Goal: Browse casually

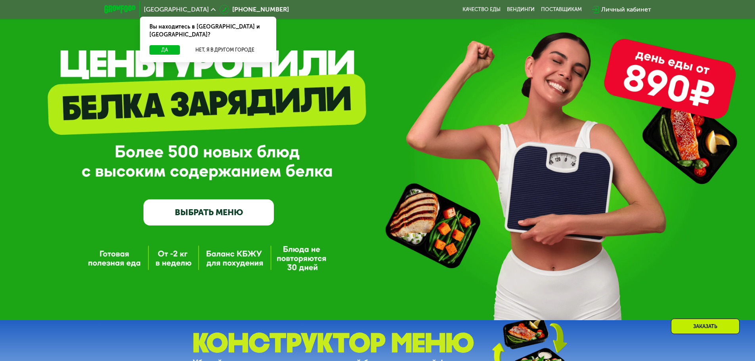
scroll to position [278, 0]
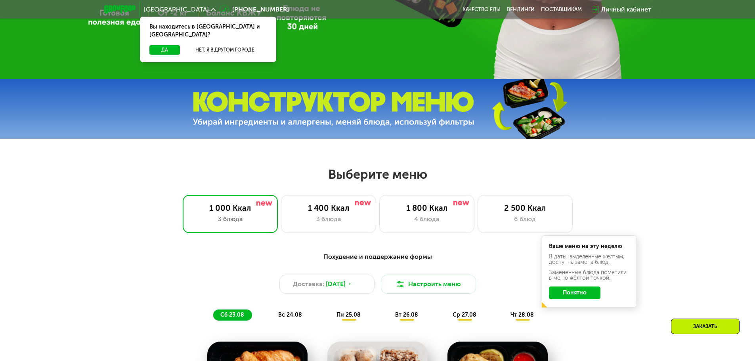
drag, startPoint x: 570, startPoint y: 294, endPoint x: 590, endPoint y: 283, distance: 22.9
click at [570, 294] on button "Понятно" at bounding box center [575, 293] width 52 height 13
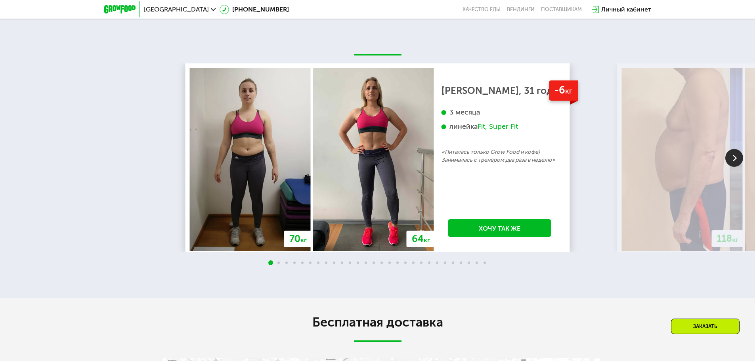
scroll to position [1506, 0]
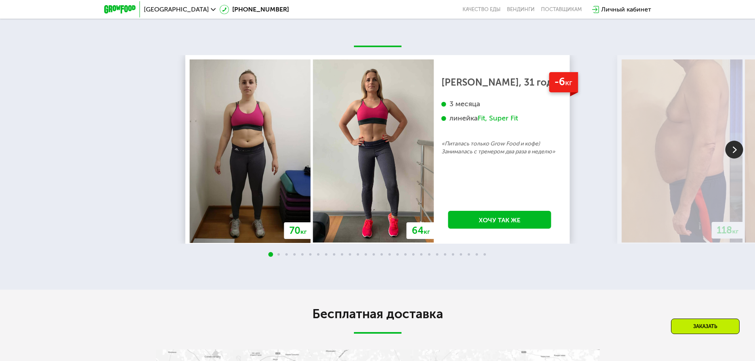
click at [731, 153] on img at bounding box center [734, 150] width 18 height 18
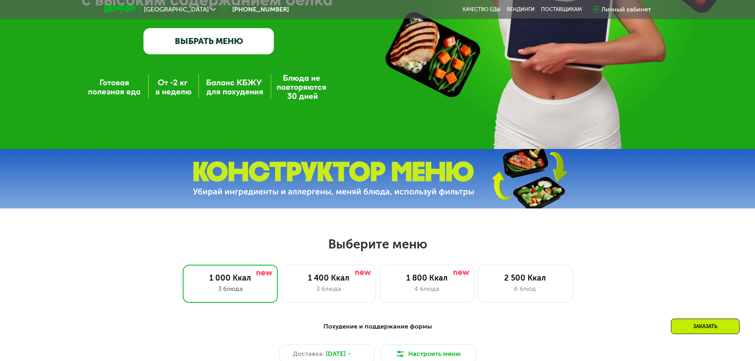
scroll to position [159, 0]
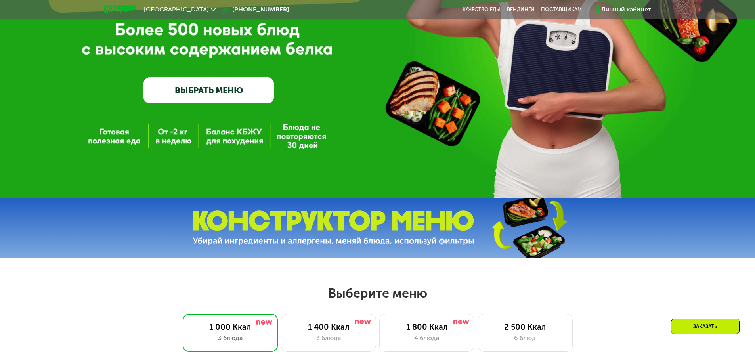
click at [530, 240] on img at bounding box center [529, 228] width 118 height 63
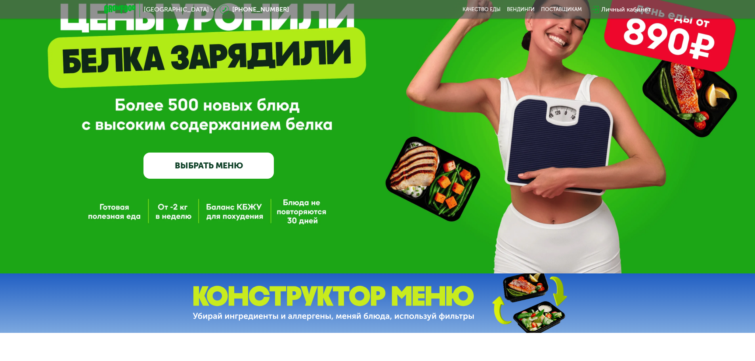
scroll to position [0, 0]
